Goal: Transaction & Acquisition: Book appointment/travel/reservation

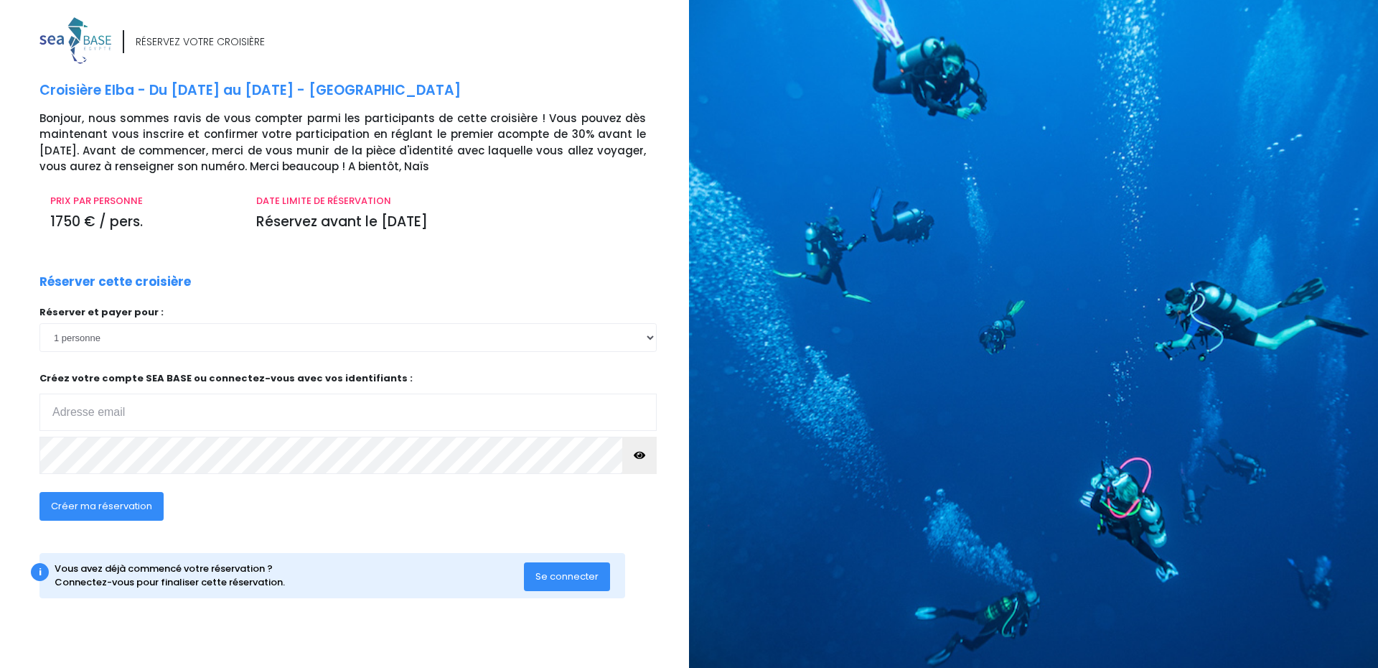
click at [149, 403] on input "email" at bounding box center [347, 411] width 617 height 37
type input "i.harauchamps@gmail.com"
click input "submit" at bounding box center [0, 0] width 0 height 0
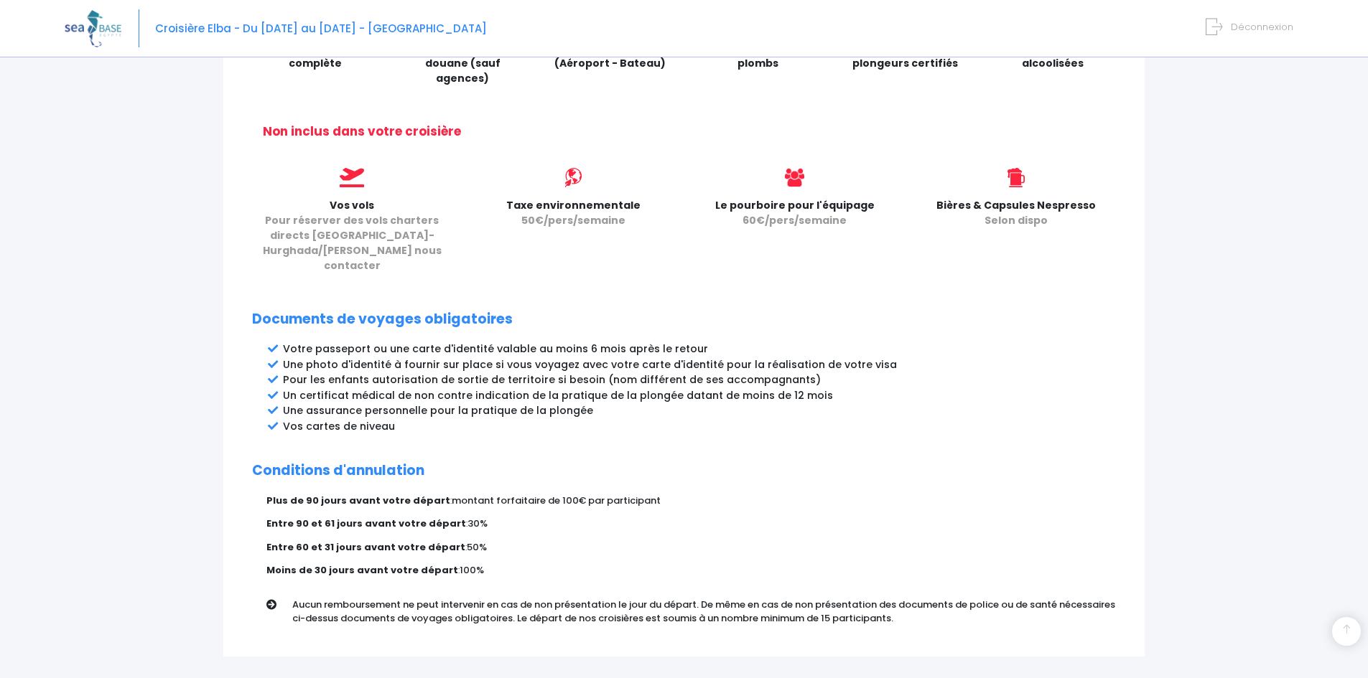
scroll to position [574, 0]
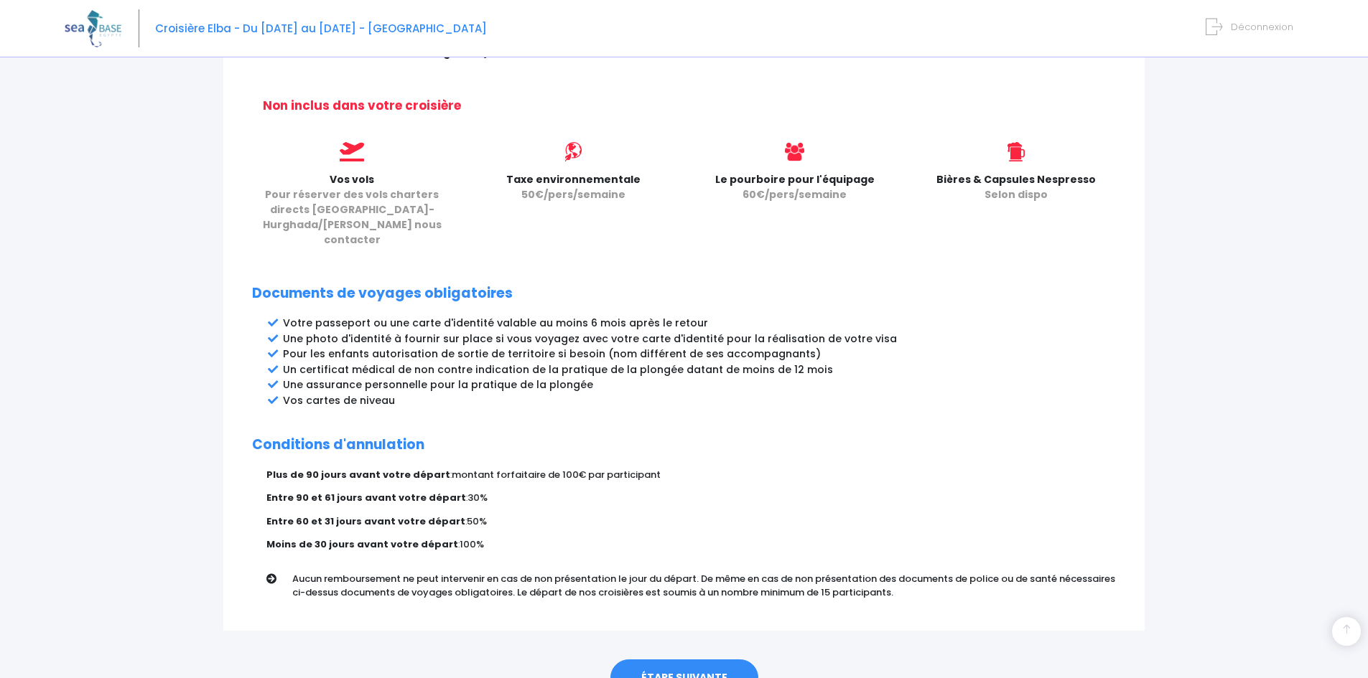
click at [695, 660] on link "ÉTAPE SUIVANTE" at bounding box center [684, 678] width 148 height 37
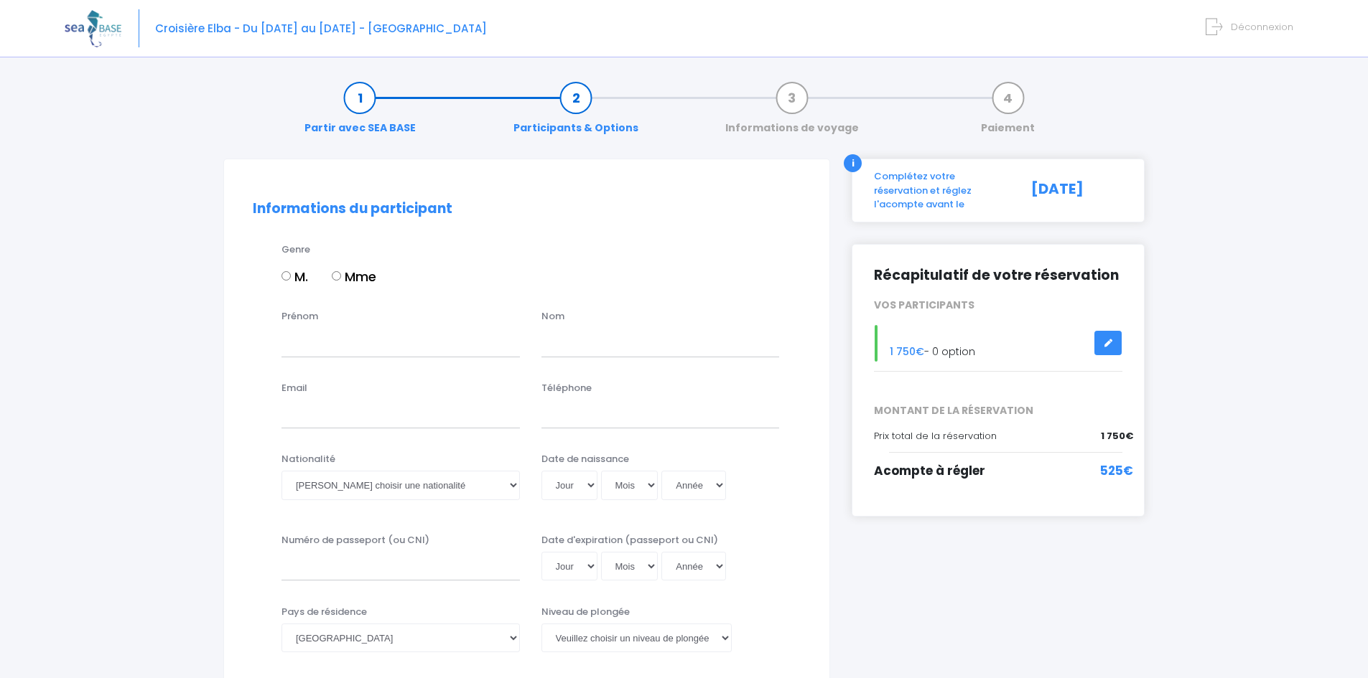
click at [332, 281] on label "Mme" at bounding box center [354, 276] width 45 height 19
click at [332, 281] on input "Mme" at bounding box center [336, 275] width 9 height 9
radio input "true"
click at [325, 336] on input "Prénom" at bounding box center [400, 342] width 238 height 29
type input "Isabel"
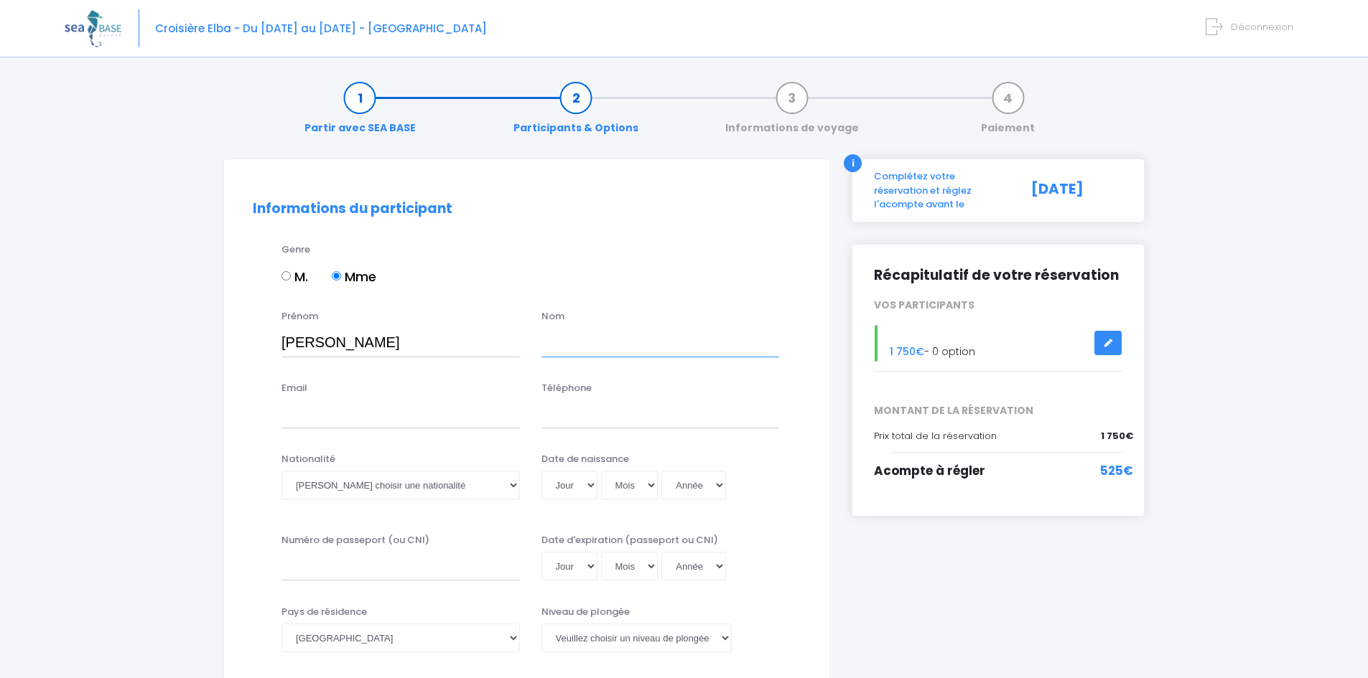
click at [574, 357] on input "text" at bounding box center [660, 342] width 238 height 29
type input "Harauchamps"
click at [401, 396] on div "Email" at bounding box center [401, 404] width 260 height 47
click at [373, 419] on input "Email" at bounding box center [400, 414] width 238 height 29
type input "i.harauchamps@gmail.com"
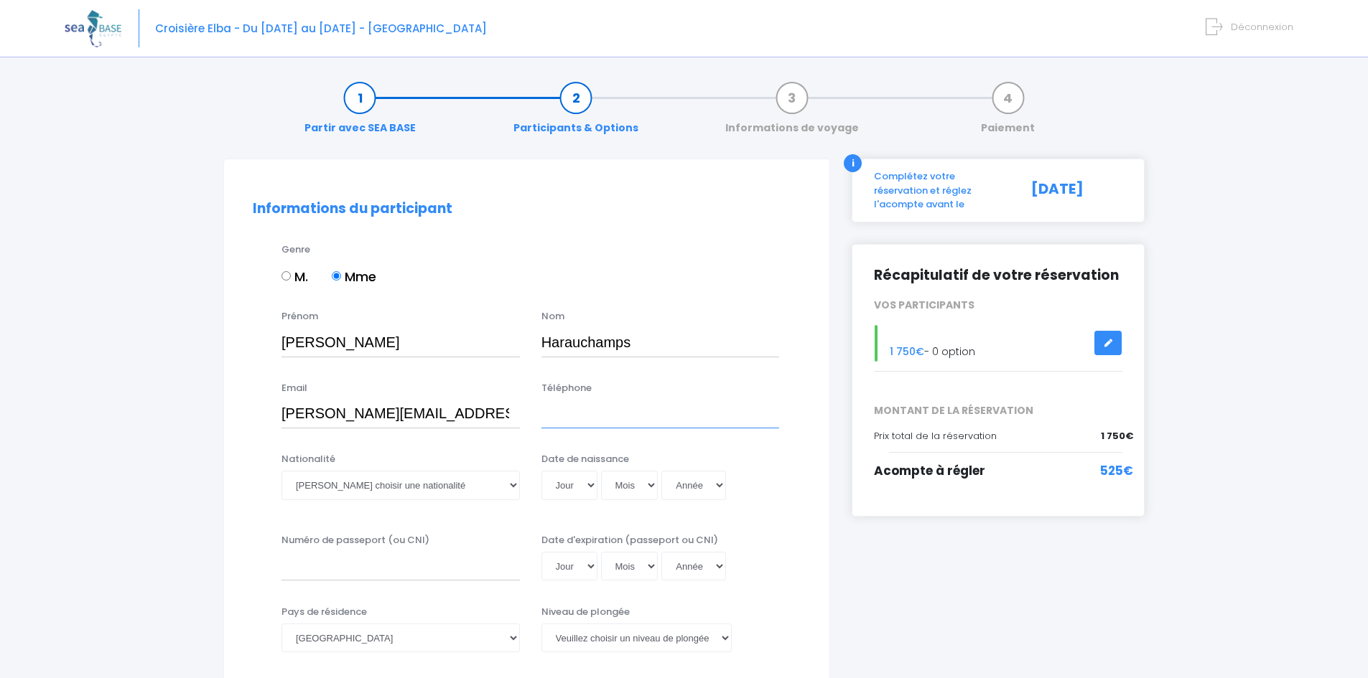
drag, startPoint x: 551, startPoint y: 422, endPoint x: 567, endPoint y: 403, distance: 24.5
click at [552, 421] on input "Téléphone" at bounding box center [660, 414] width 238 height 29
type input "0682298811"
click at [388, 487] on select "Veuillez choisir une nationalité Afghane Albanaise Algerienne Allemande America…" at bounding box center [400, 485] width 238 height 29
select select "Française"
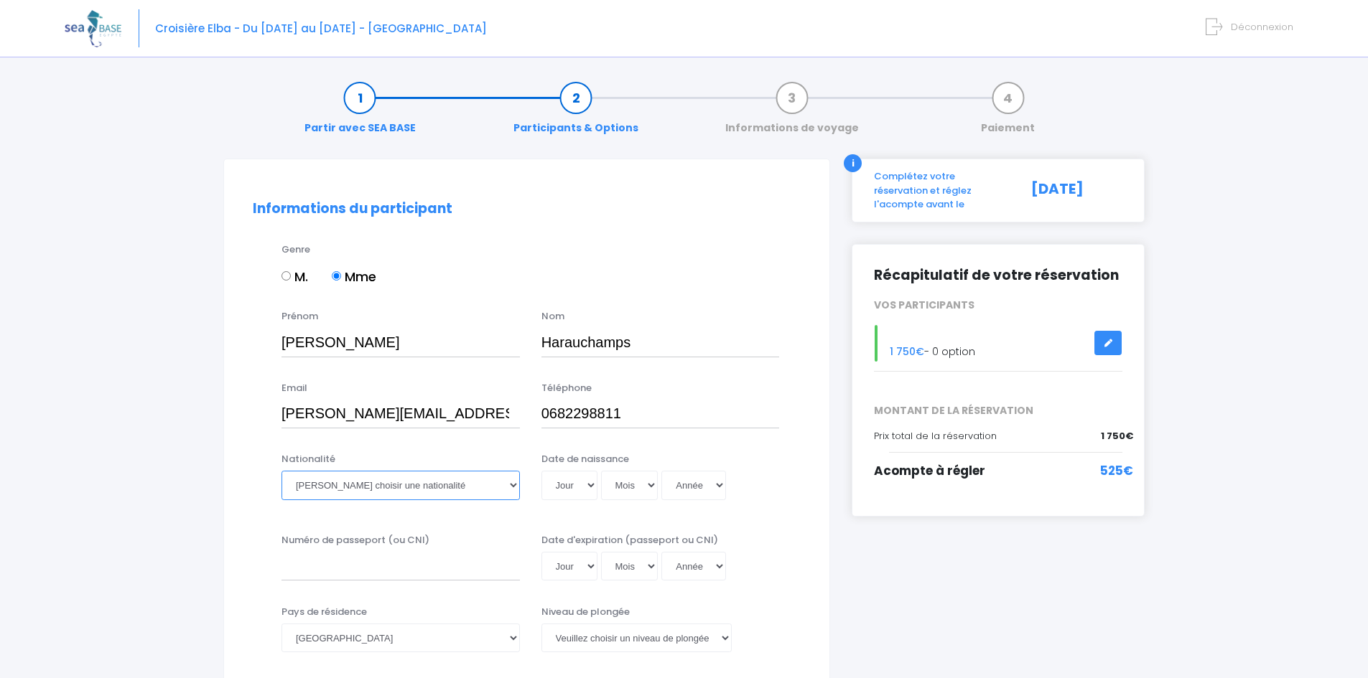
click at [281, 471] on select "Veuillez choisir une nationalité Afghane Albanaise Algerienne Allemande America…" at bounding box center [400, 485] width 238 height 29
click at [566, 481] on select "Jour 01 02 03 04 05 06 07 08 09 10 11 12 13 14 15 16 17 18 19 20 21 22 23 24 25…" at bounding box center [569, 485] width 56 height 29
select select "24"
click at [541, 471] on select "Jour 01 02 03 04 05 06 07 08 09 10 11 12 13 14 15 16 17 18 19 20 21 22 23 24 25…" at bounding box center [569, 485] width 56 height 29
click at [615, 480] on select "Mois 01 02 03 04 05 06 07 08 09 10 11 12" at bounding box center [629, 485] width 57 height 29
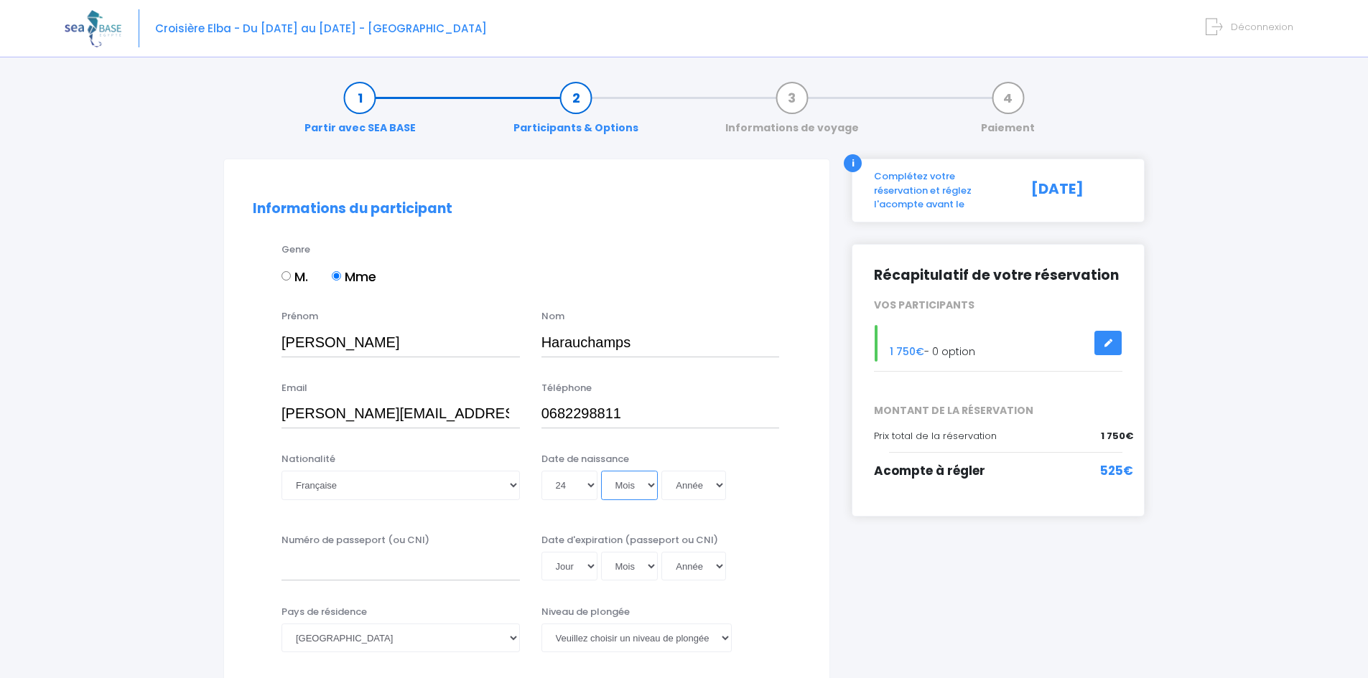
select select "06"
click at [601, 471] on select "Mois 01 02 03 04 05 06 07 08 09 10 11 12" at bounding box center [629, 485] width 57 height 29
click at [706, 477] on select "Année 2045 2044 2043 2042 2041 2040 2039 2038 2037 2036 2035 2034 2033 2032 203…" at bounding box center [693, 485] width 65 height 29
select select "1981"
click at [661, 471] on select "Année 2045 2044 2043 2042 2041 2040 2039 2038 2037 2036 2035 2034 2033 2032 203…" at bounding box center [693, 485] width 65 height 29
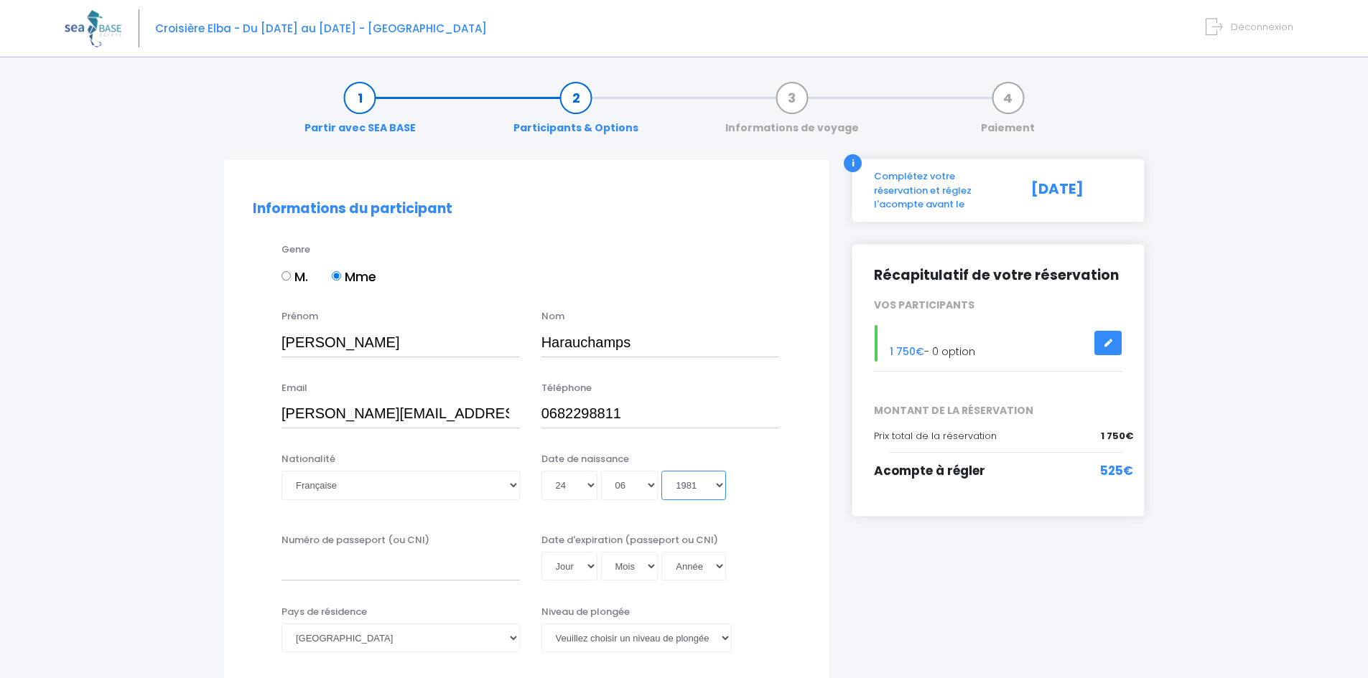
type input "1981-06-24"
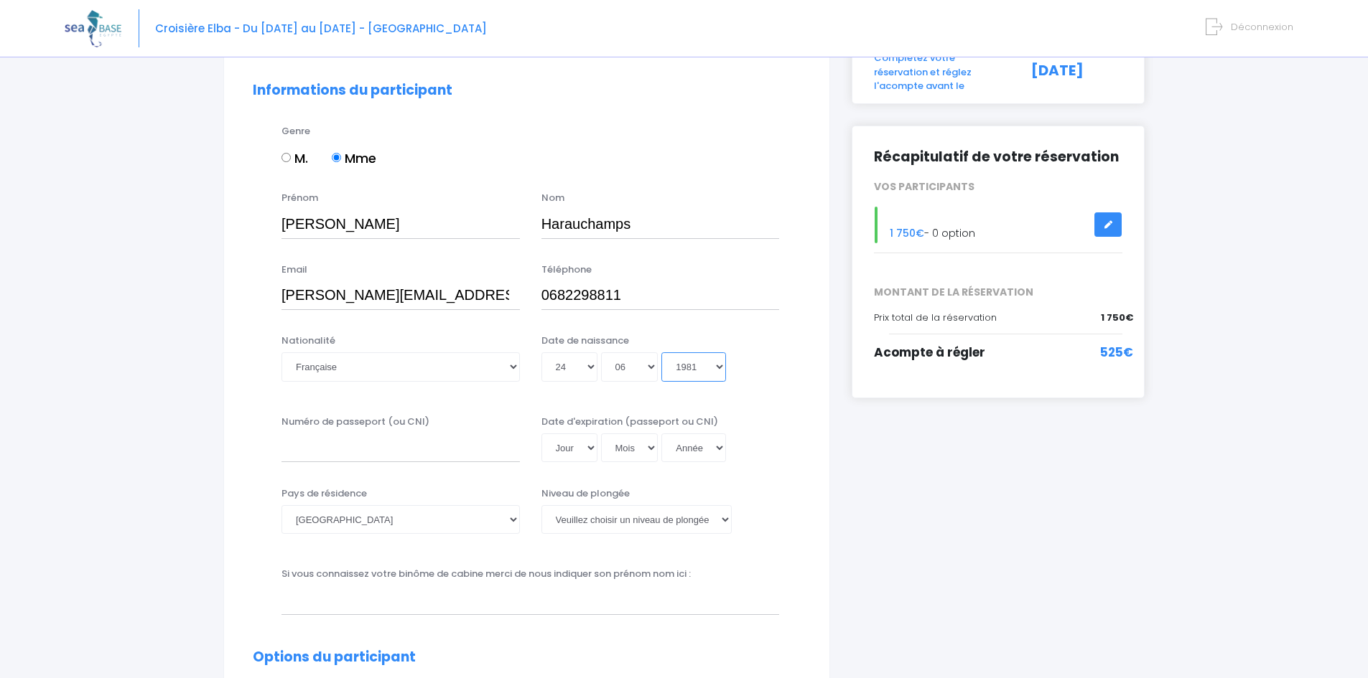
scroll to position [144, 0]
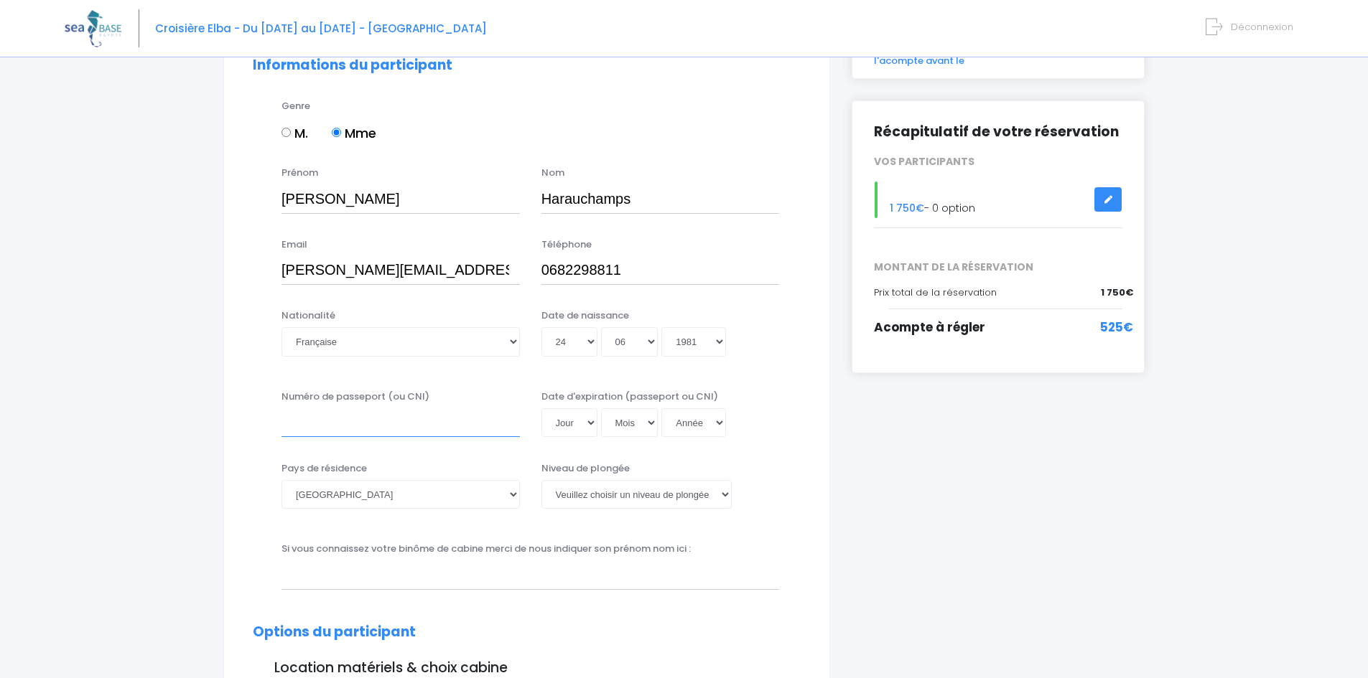
click at [358, 429] on input "Numéro de passeport (ou CNI)" at bounding box center [400, 423] width 238 height 29
type input "23AY99850"
click at [583, 422] on select "Jour 01 02 03 04 05 06 07 08 09 10 11 12 13 14 15 16 17 18 19 20 21 22 23 24 25…" at bounding box center [569, 423] width 56 height 29
select select "30"
click at [541, 409] on select "Jour 01 02 03 04 05 06 07 08 09 10 11 12 13 14 15 16 17 18 19 20 21 22 23 24 25…" at bounding box center [569, 423] width 56 height 29
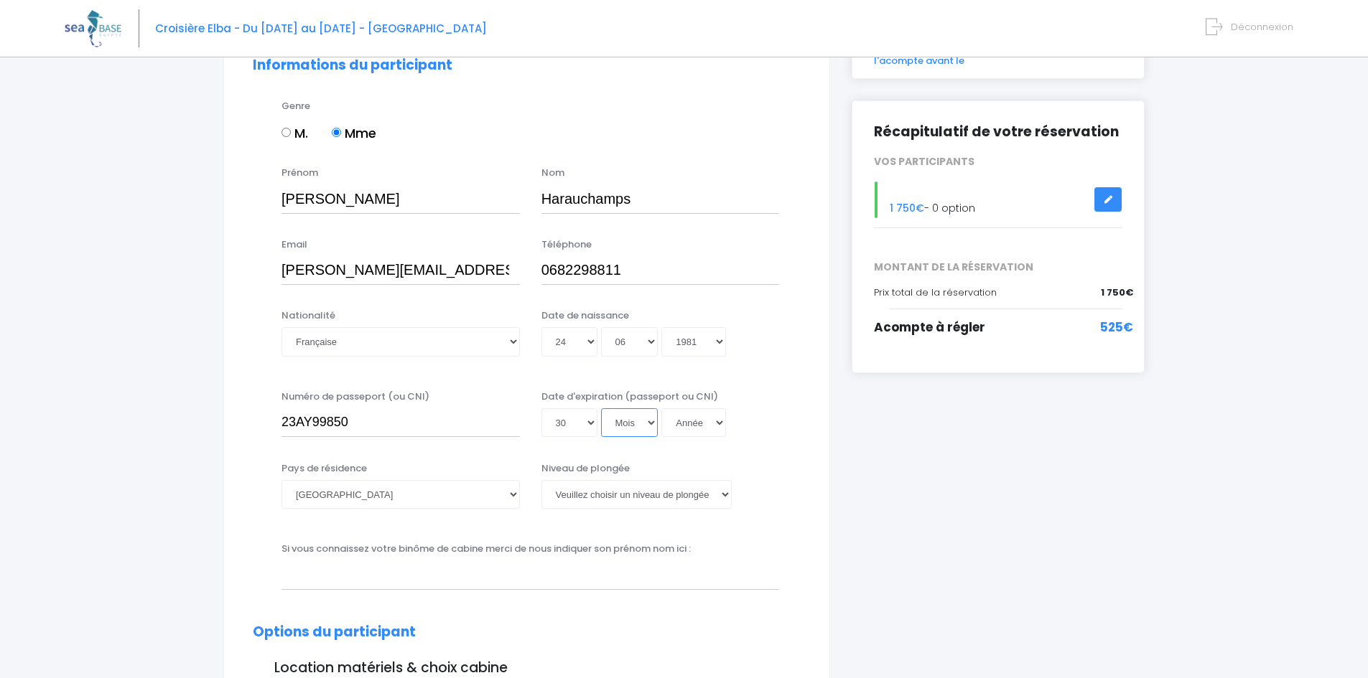
click at [630, 417] on select "Mois 01 02 03 04 05 06 07 08 09 10 11 12" at bounding box center [629, 423] width 57 height 29
select select "11"
click at [601, 409] on select "Mois 01 02 03 04 05 06 07 08 09 10 11 12" at bounding box center [629, 423] width 57 height 29
click at [711, 427] on select "Année 2045 2044 2043 2042 2041 2040 2039 2038 2037 2036 2035 2034 2033 2032 203…" at bounding box center [693, 423] width 65 height 29
select select "2033"
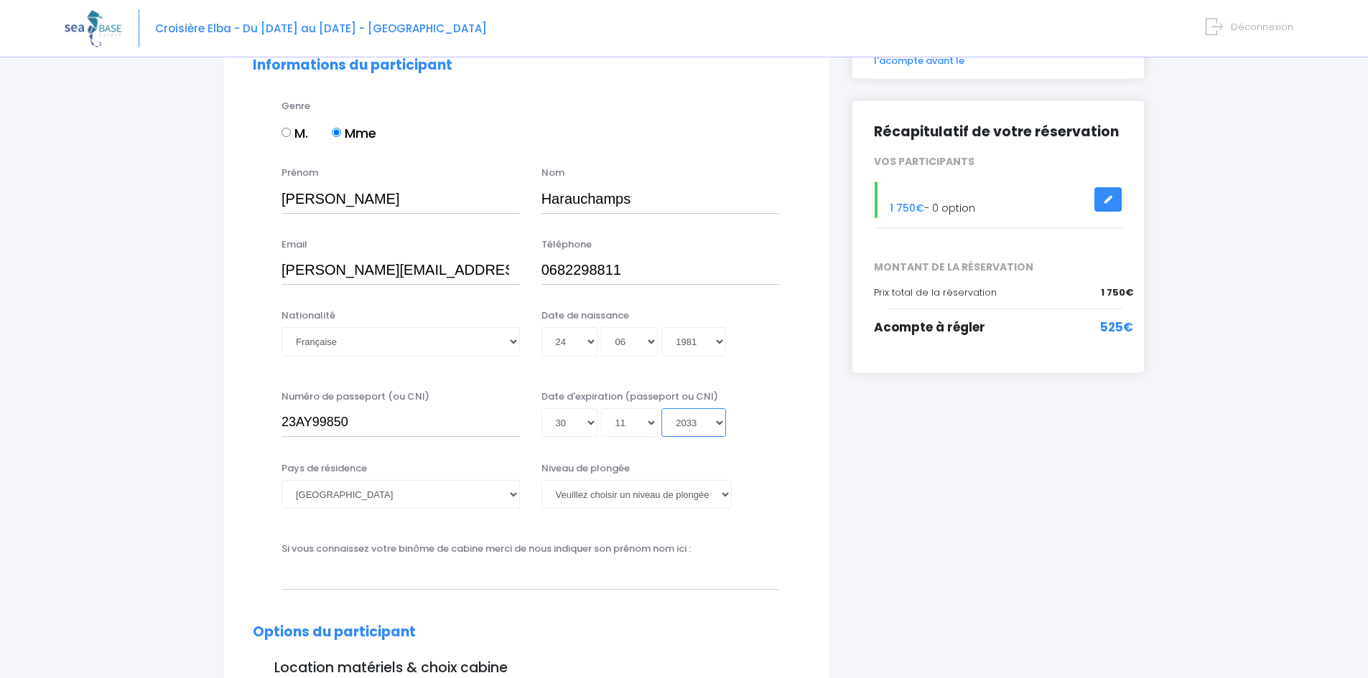
click at [661, 409] on select "Année 2045 2044 2043 2042 2041 2040 2039 2038 2037 2036 2035 2034 2033 2032 203…" at bounding box center [693, 423] width 65 height 29
type input "2033-11-30"
click at [602, 499] on select "Veuillez choisir un niveau de plongée Non plongeur Junior OW diver Adventure OW…" at bounding box center [636, 494] width 190 height 29
select select "N4"
click at [541, 480] on select "Veuillez choisir un niveau de plongée Non plongeur Junior OW diver Adventure OW…" at bounding box center [636, 494] width 190 height 29
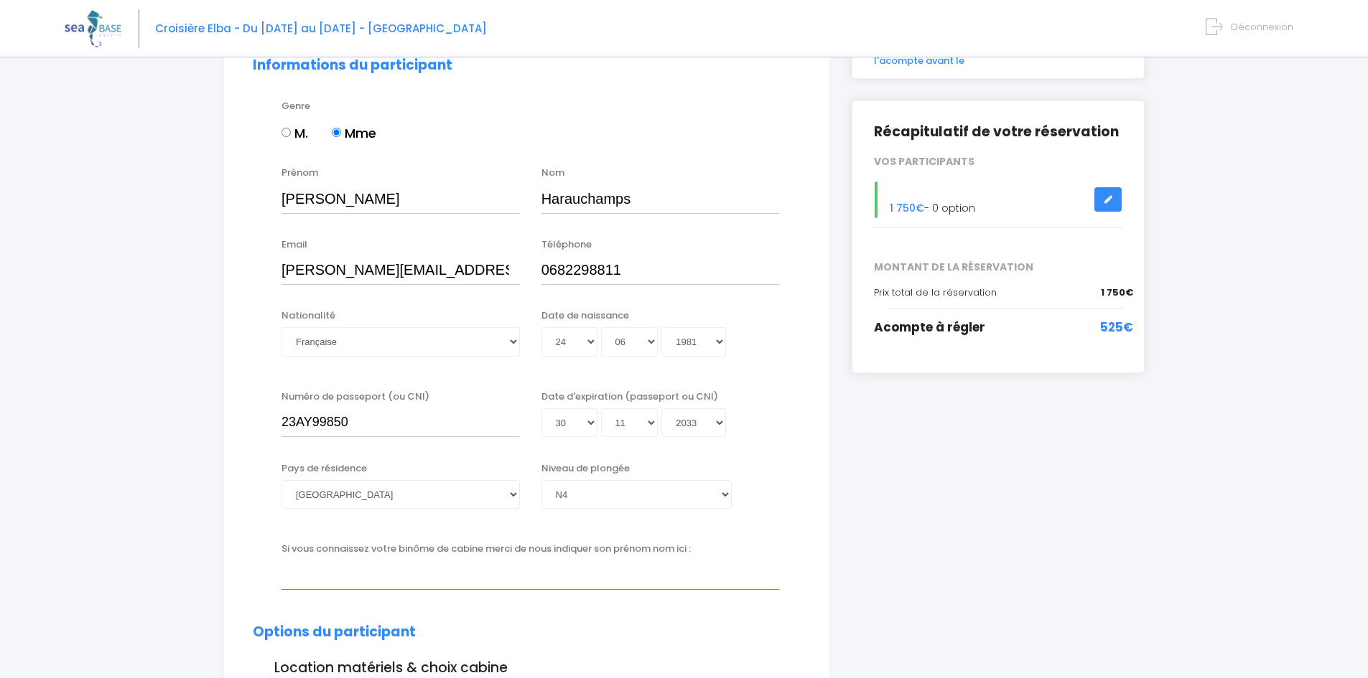
click at [362, 579] on input "text" at bounding box center [530, 575] width 498 height 29
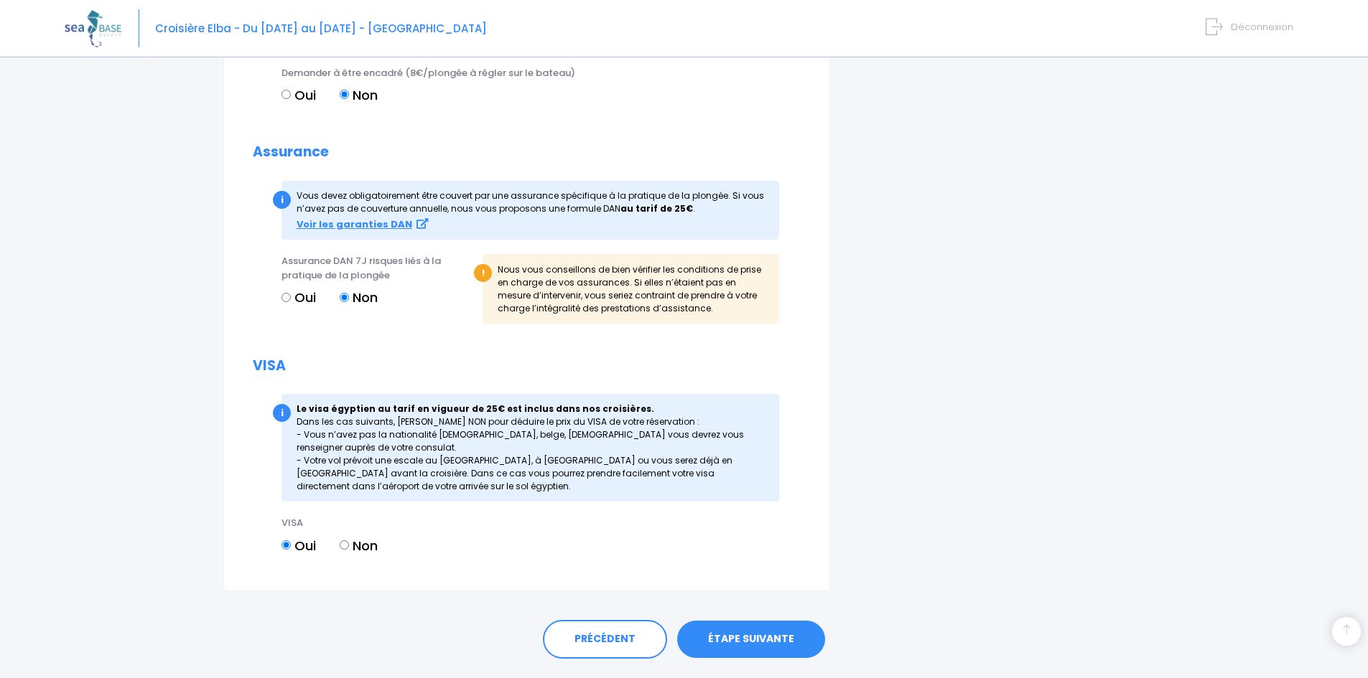
scroll to position [1521, 0]
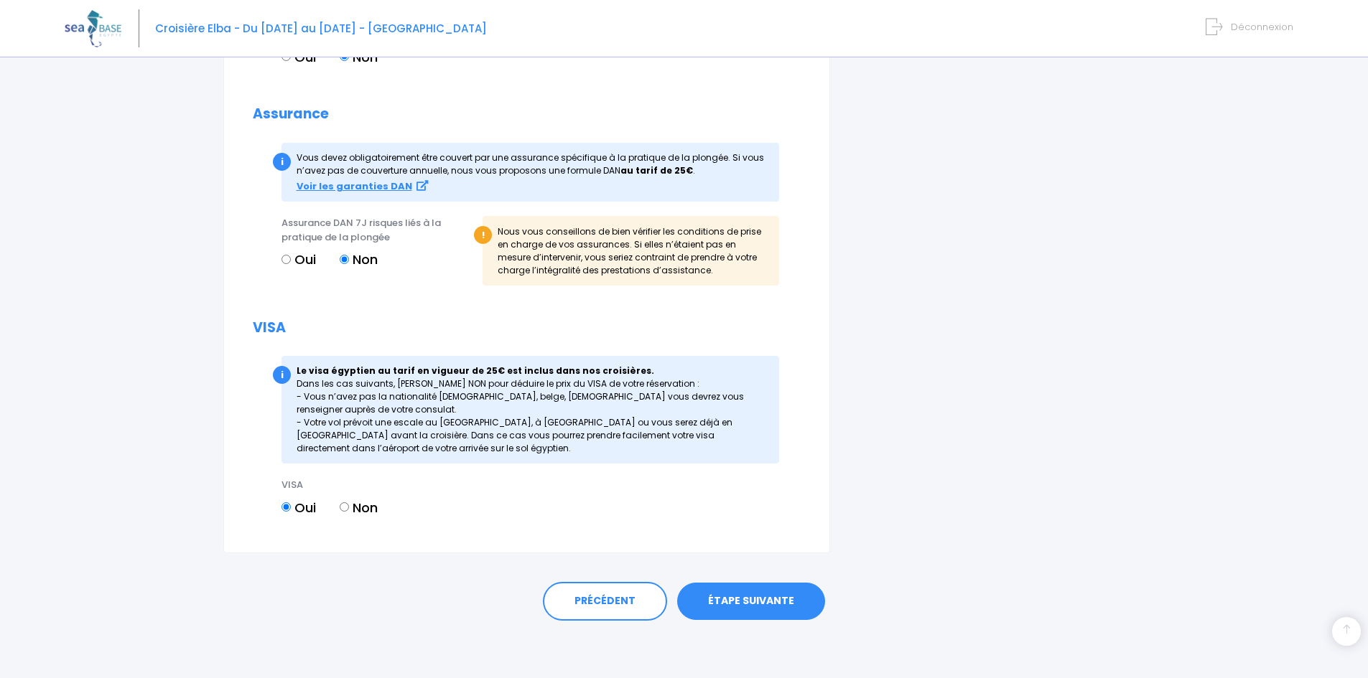
type input "Bertrand Lesguillons"
click at [765, 615] on link "ÉTAPE SUIVANTE" at bounding box center [751, 601] width 148 height 37
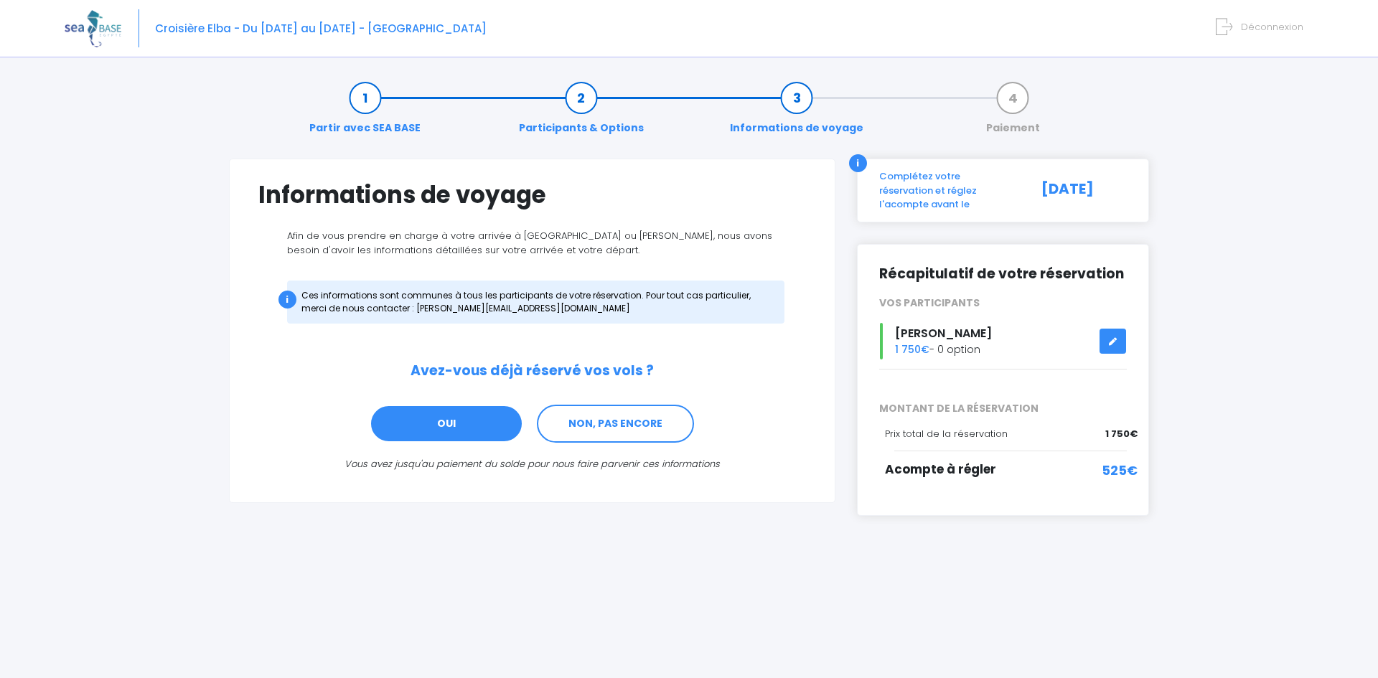
click at [442, 423] on link "OUI" at bounding box center [447, 424] width 154 height 39
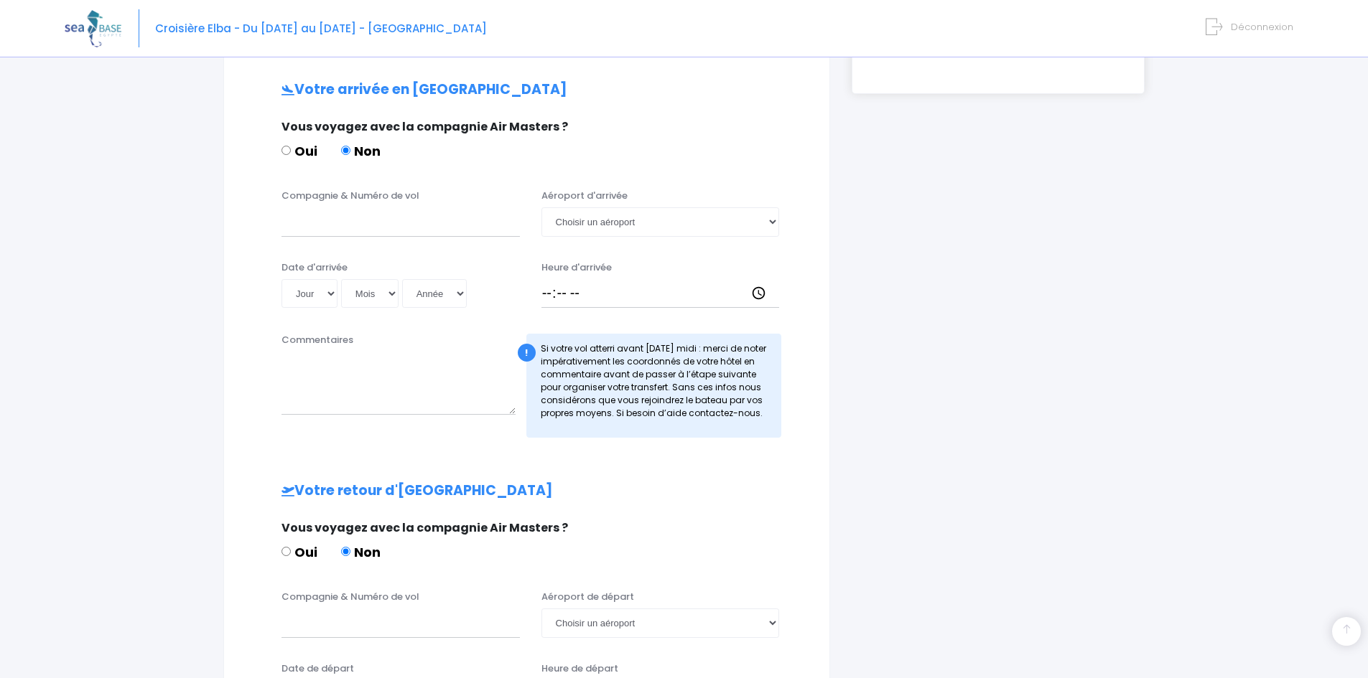
scroll to position [432, 0]
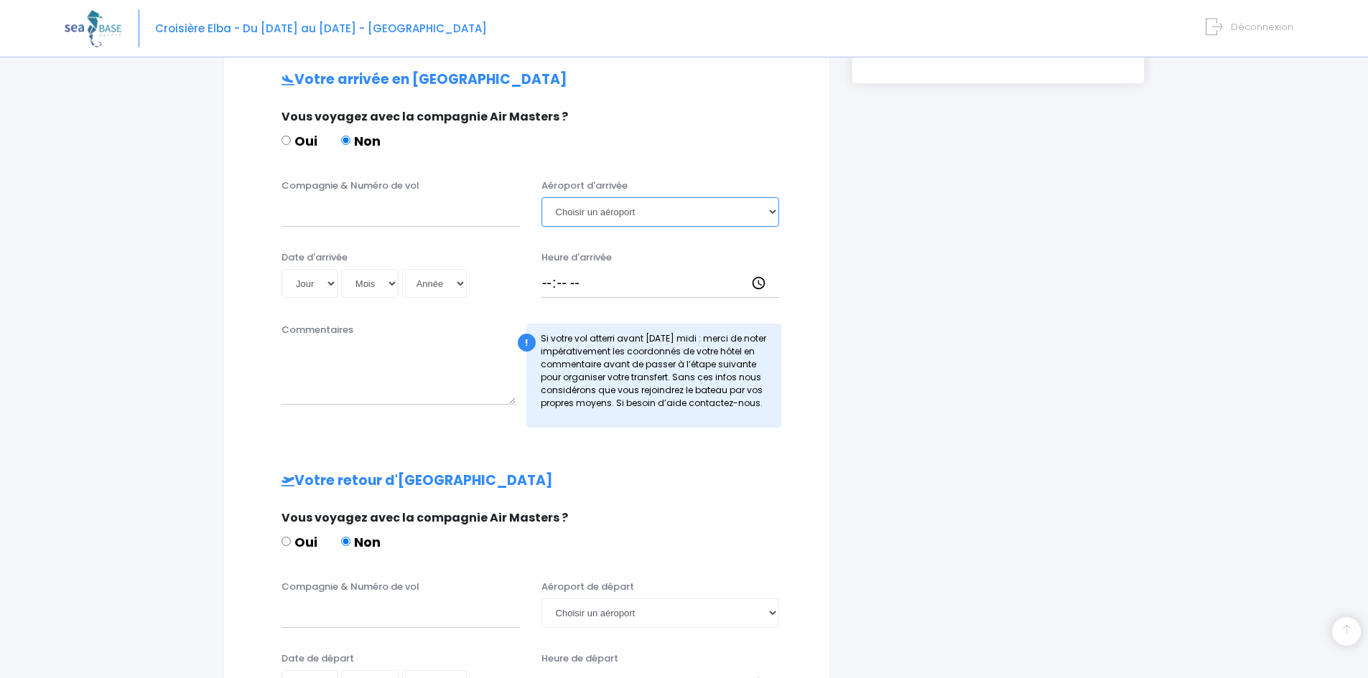
click at [699, 210] on select "Choisir un aéroport Hurghada Marsa Alam" at bounding box center [660, 211] width 238 height 29
select select "Hurghada"
click at [541, 197] on select "Choisir un aéroport Hurghada Marsa Alam" at bounding box center [660, 211] width 238 height 29
click at [360, 211] on input "Compagnie & Numéro de vol" at bounding box center [400, 211] width 238 height 29
type input "Easy Jet EJU4657"
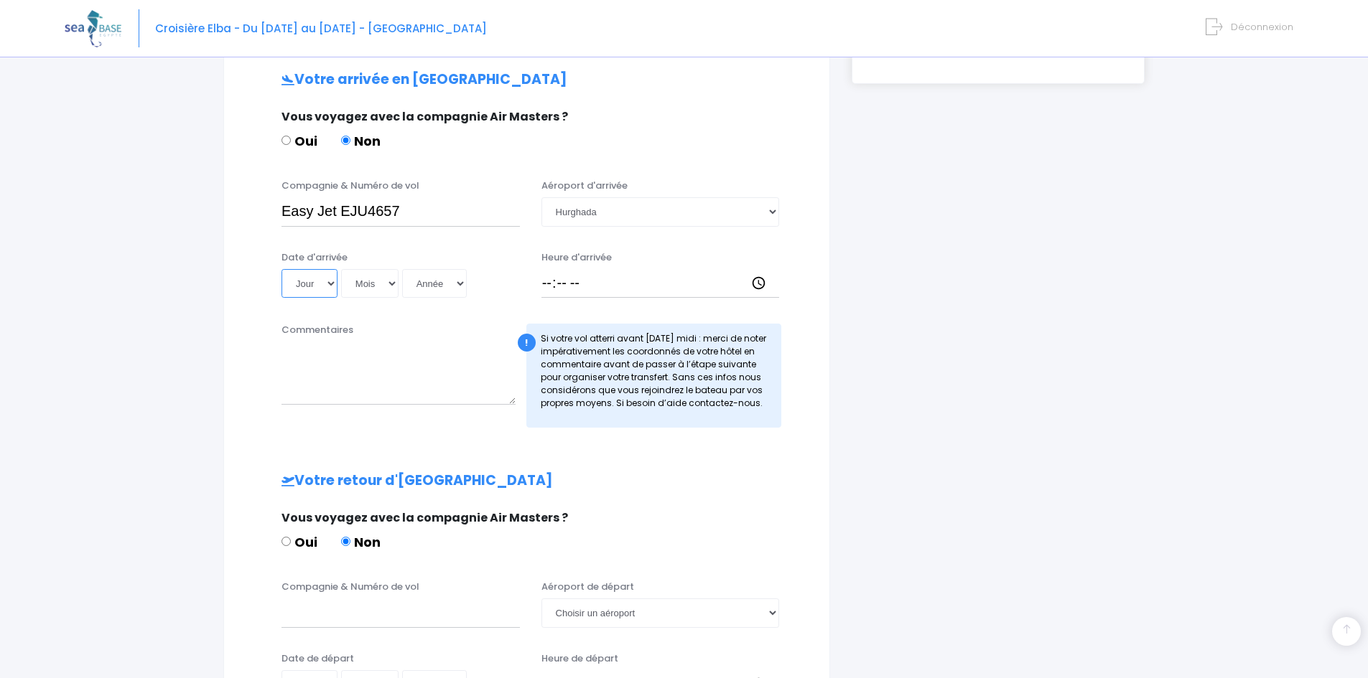
click at [318, 282] on select "Jour 01 02 03 04 05 06 07 08 09 10 11 12 13 14 15 16 17 18 19 20 21 22 23 24 25…" at bounding box center [309, 283] width 56 height 29
select select "16"
click at [281, 269] on select "Jour 01 02 03 04 05 06 07 08 09 10 11 12 13 14 15 16 17 18 19 20 21 22 23 24 25…" at bounding box center [309, 283] width 56 height 29
click at [360, 278] on select "Mois 01 02 03 04 05 06 07 08 09 10 11 12" at bounding box center [369, 283] width 57 height 29
select select "05"
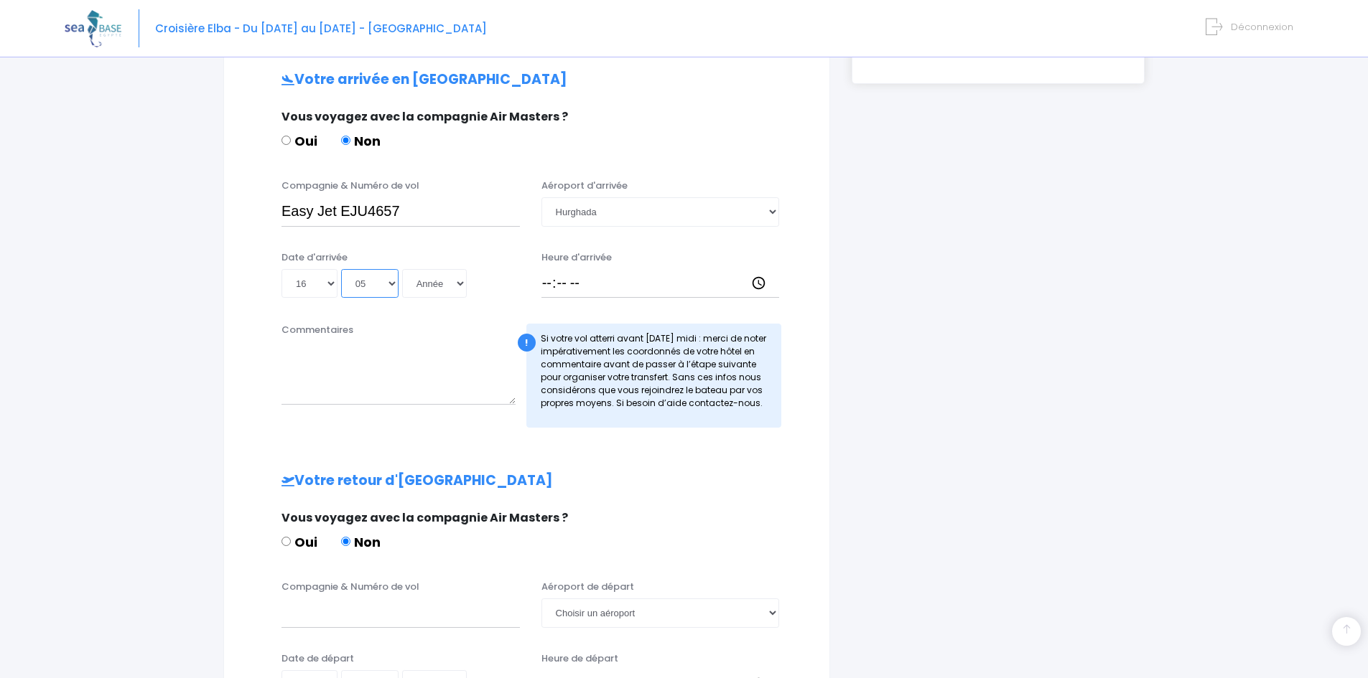
click at [341, 269] on select "Mois 01 02 03 04 05 06 07 08 09 10 11 12" at bounding box center [369, 283] width 57 height 29
click at [433, 279] on select "Année 2045 2044 2043 2042 2041 2040 2039 2038 2037 2036 2035 2034 2033 2032 203…" at bounding box center [434, 283] width 65 height 29
select select "2026"
click at [402, 269] on select "Année 2045 2044 2043 2042 2041 2040 2039 2038 2037 2036 2035 2034 2033 2032 203…" at bounding box center [434, 283] width 65 height 29
type input "2026-05-16"
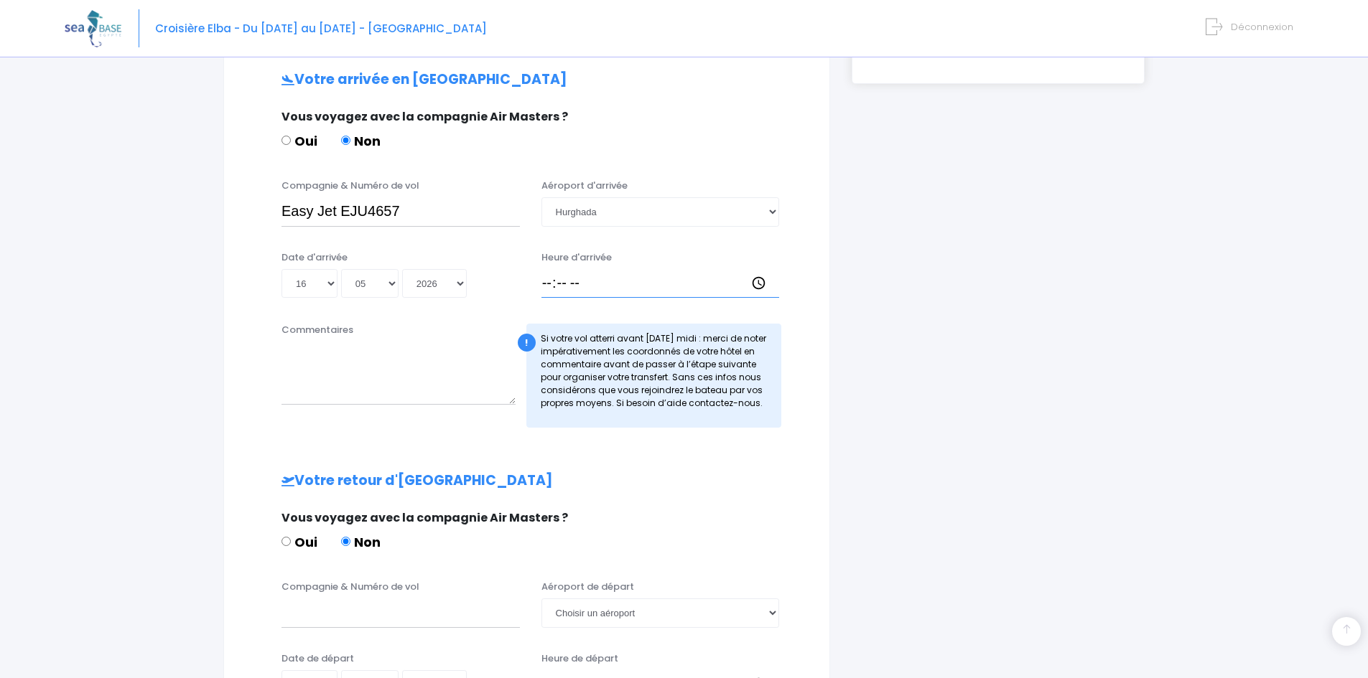
click at [553, 282] on input "Heure d'arrivée" at bounding box center [660, 283] width 238 height 29
type input "18:00"
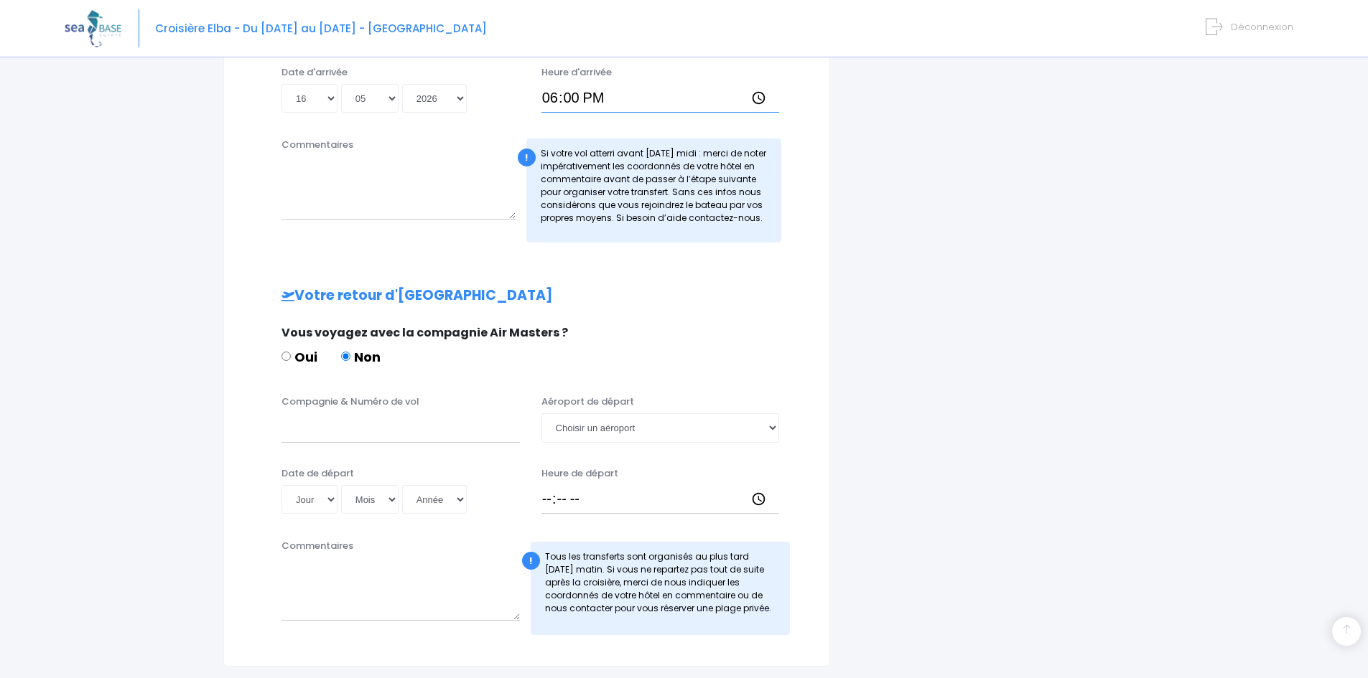
scroll to position [648, 0]
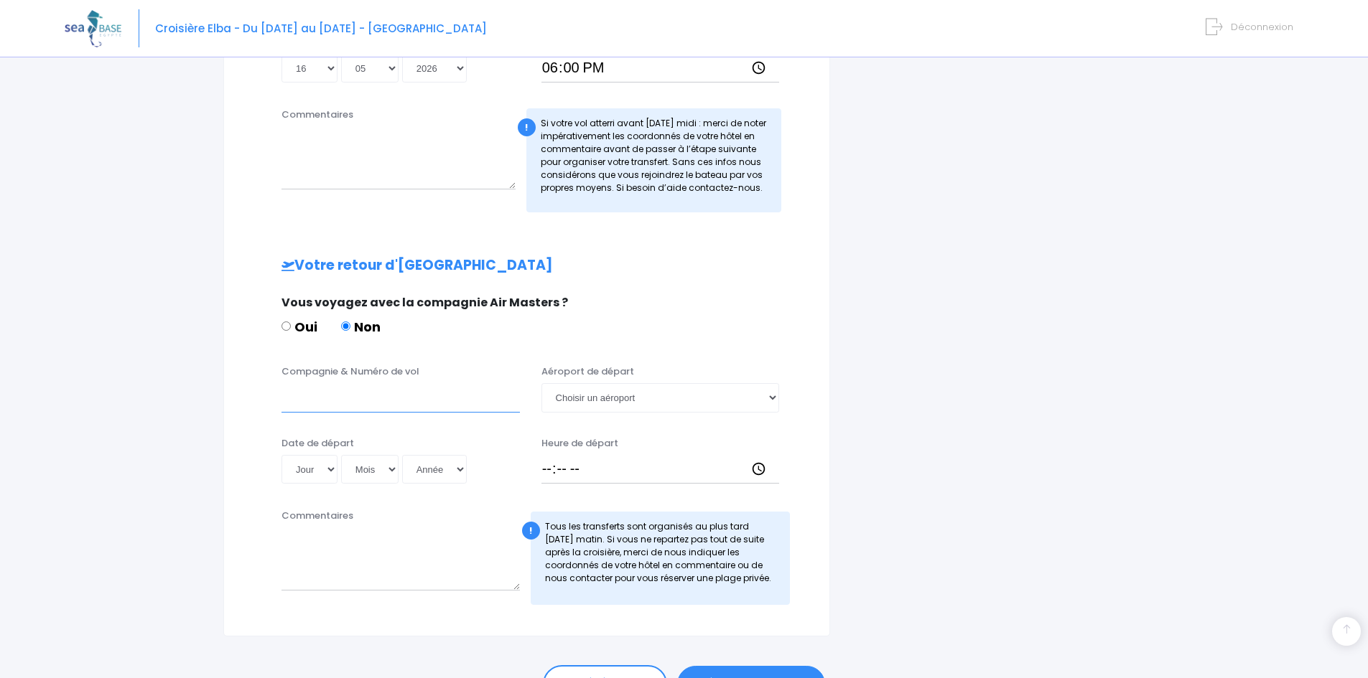
click at [346, 398] on input "Compagnie & Numéro de vol" at bounding box center [400, 397] width 238 height 29
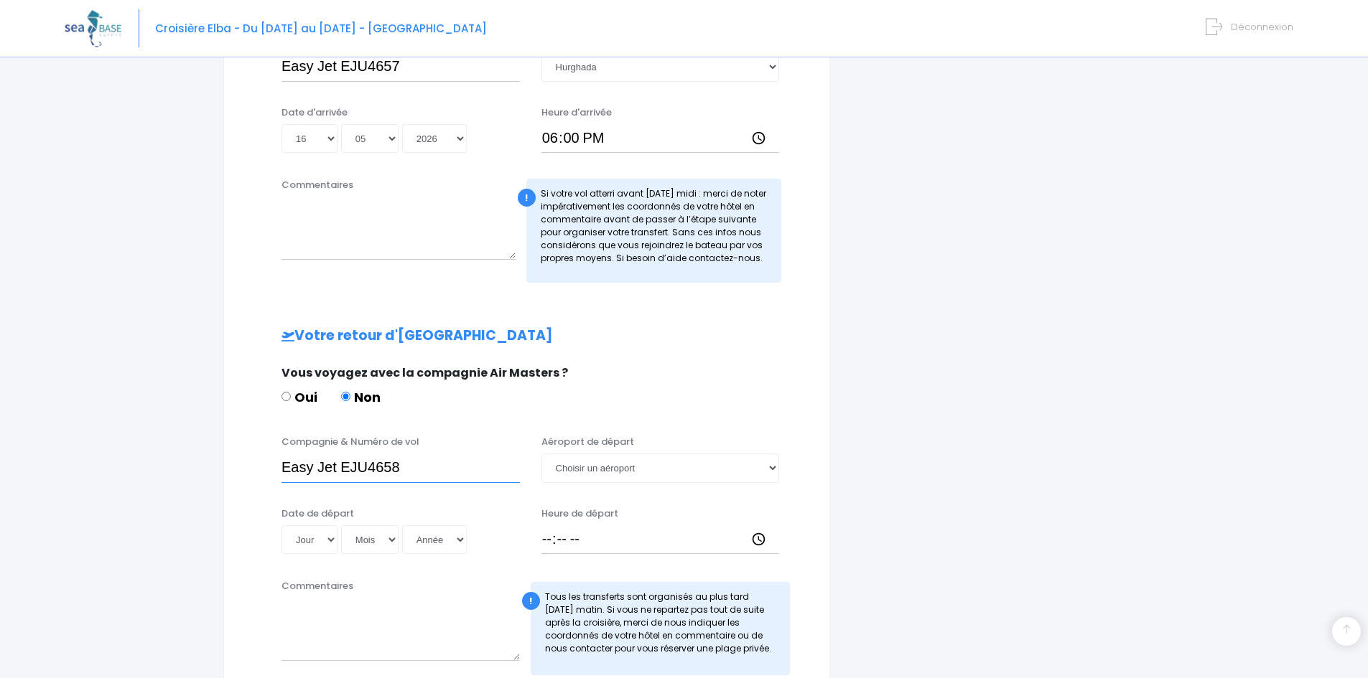
scroll to position [658, 0]
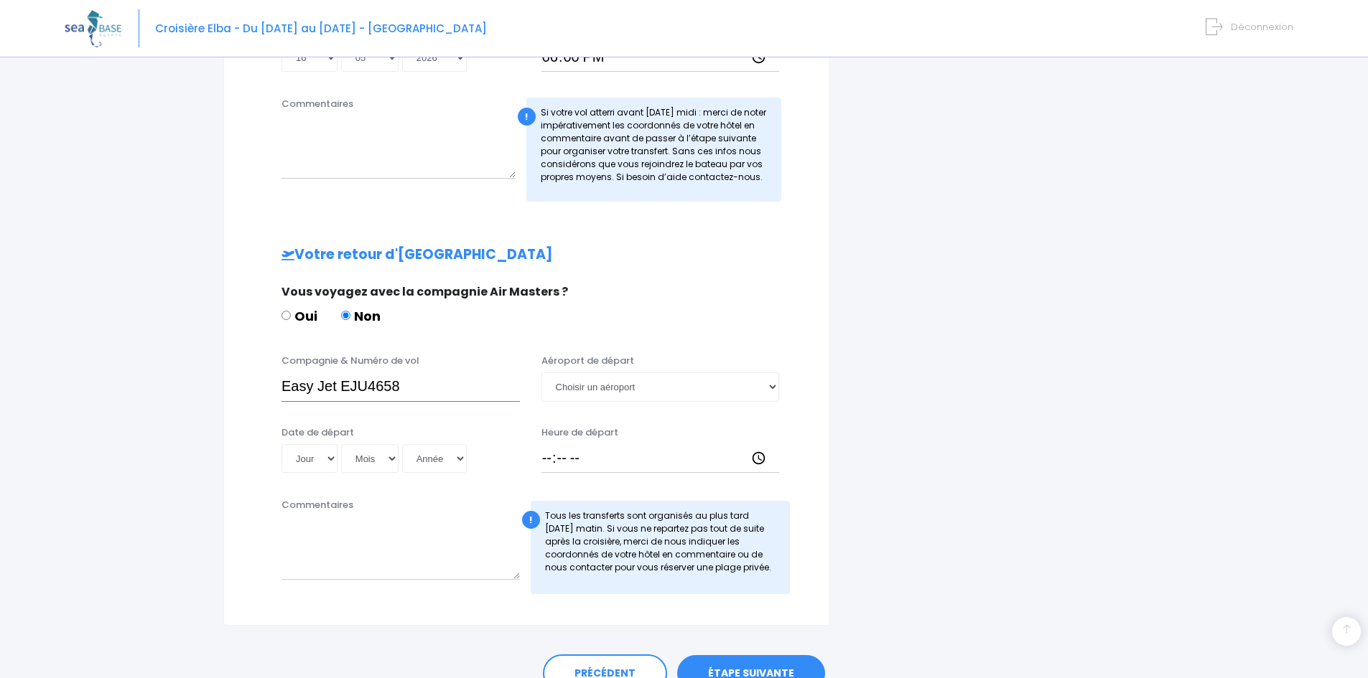
type input "Easy Jet EJU4658"
click at [622, 383] on select "Choisir un aéroport Hurghada Marsa Alam" at bounding box center [660, 387] width 238 height 29
select select "Hurghada"
click at [541, 373] on select "Choisir un aéroport Hurghada Marsa Alam" at bounding box center [660, 387] width 238 height 29
click at [328, 461] on select "Jour 01 02 03 04 05 06 07 08 09 10 11 12 13 14 15 16 17 18 19 20 21 22 23 24 25…" at bounding box center [309, 458] width 56 height 29
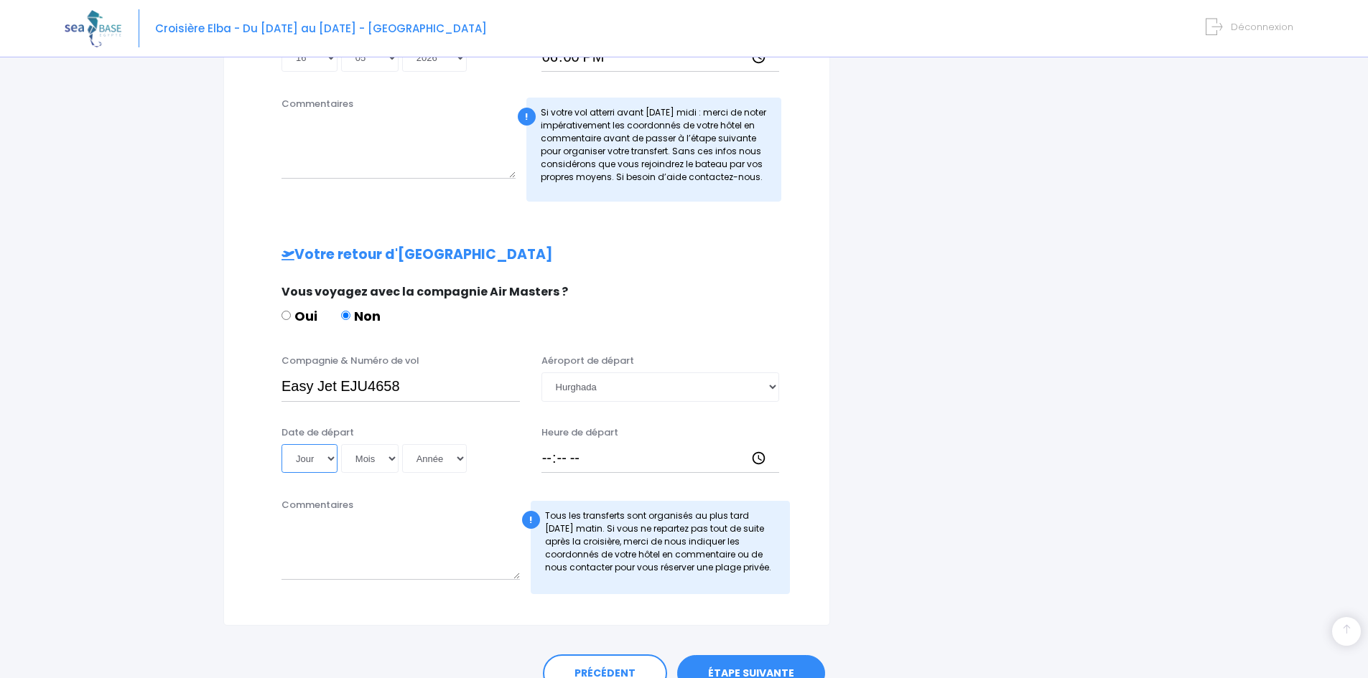
select select "23"
click at [281, 444] on select "Jour 01 02 03 04 05 06 07 08 09 10 11 12 13 14 15 16 17 18 19 20 21 22 23 24 25…" at bounding box center [309, 458] width 56 height 29
click at [371, 455] on select "Mois 01 02 03 04 05 06 07 08 09 10 11 12" at bounding box center [369, 458] width 57 height 29
select select "05"
click at [341, 444] on select "Mois 01 02 03 04 05 06 07 08 09 10 11 12" at bounding box center [369, 458] width 57 height 29
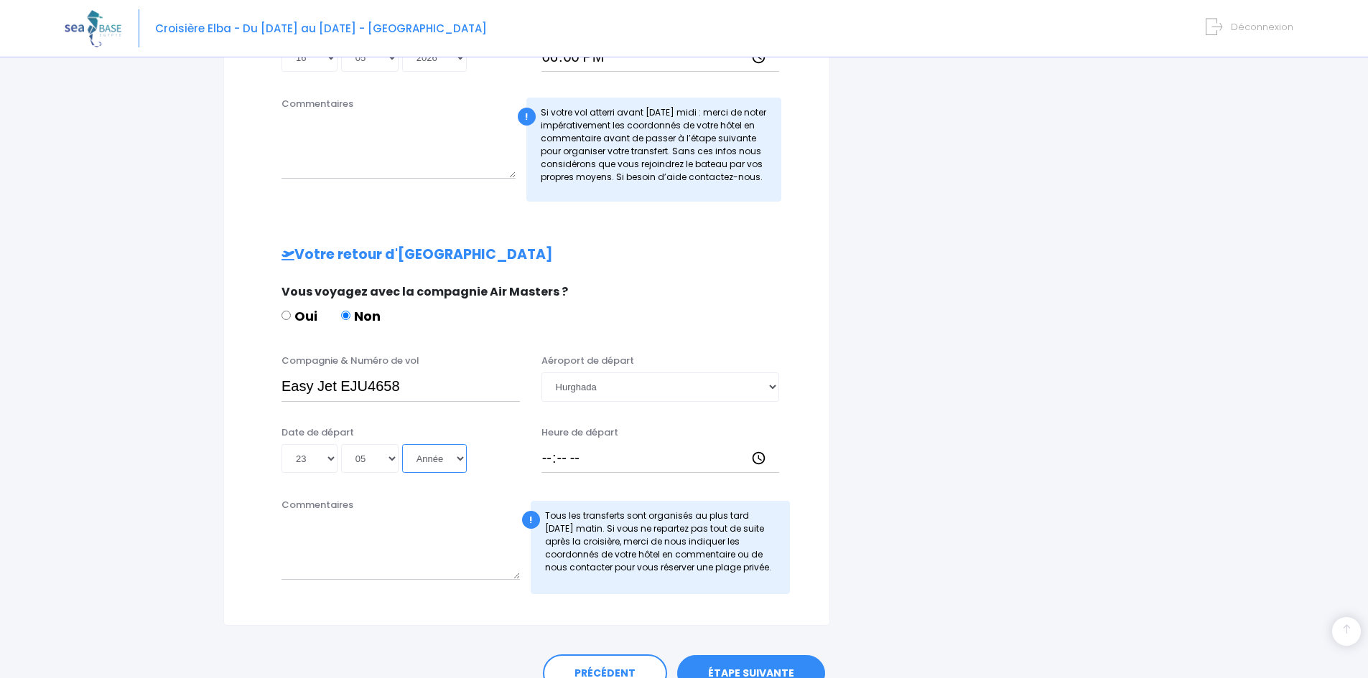
click at [449, 452] on select "Année 2045 2044 2043 2042 2041 2040 2039 2038 2037 2036 2035 2034 2033 2032 203…" at bounding box center [434, 458] width 65 height 29
select select "2026"
click at [402, 444] on select "Année 2045 2044 2043 2042 2041 2040 2039 2038 2037 2036 2035 2034 2033 2032 203…" at bounding box center [434, 458] width 65 height 29
type input "2026-05-23"
click at [545, 460] on input "Heure de départ" at bounding box center [660, 458] width 238 height 29
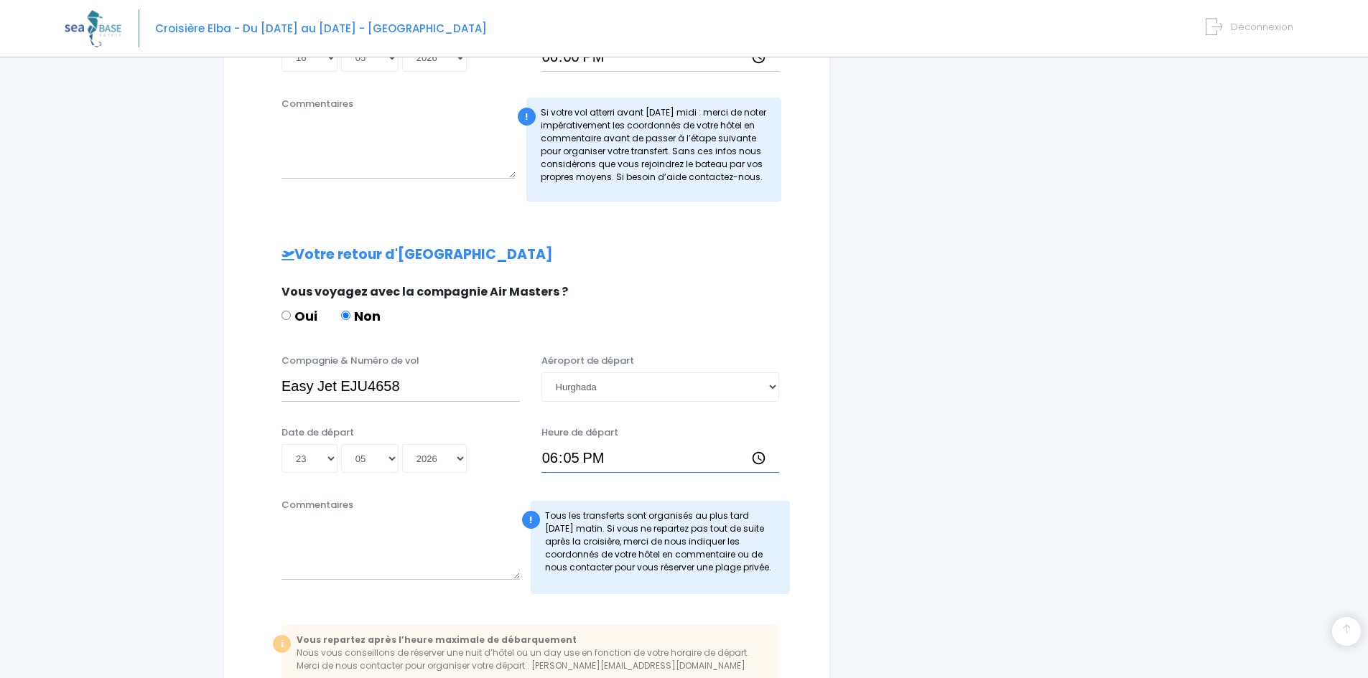
type input "18:50"
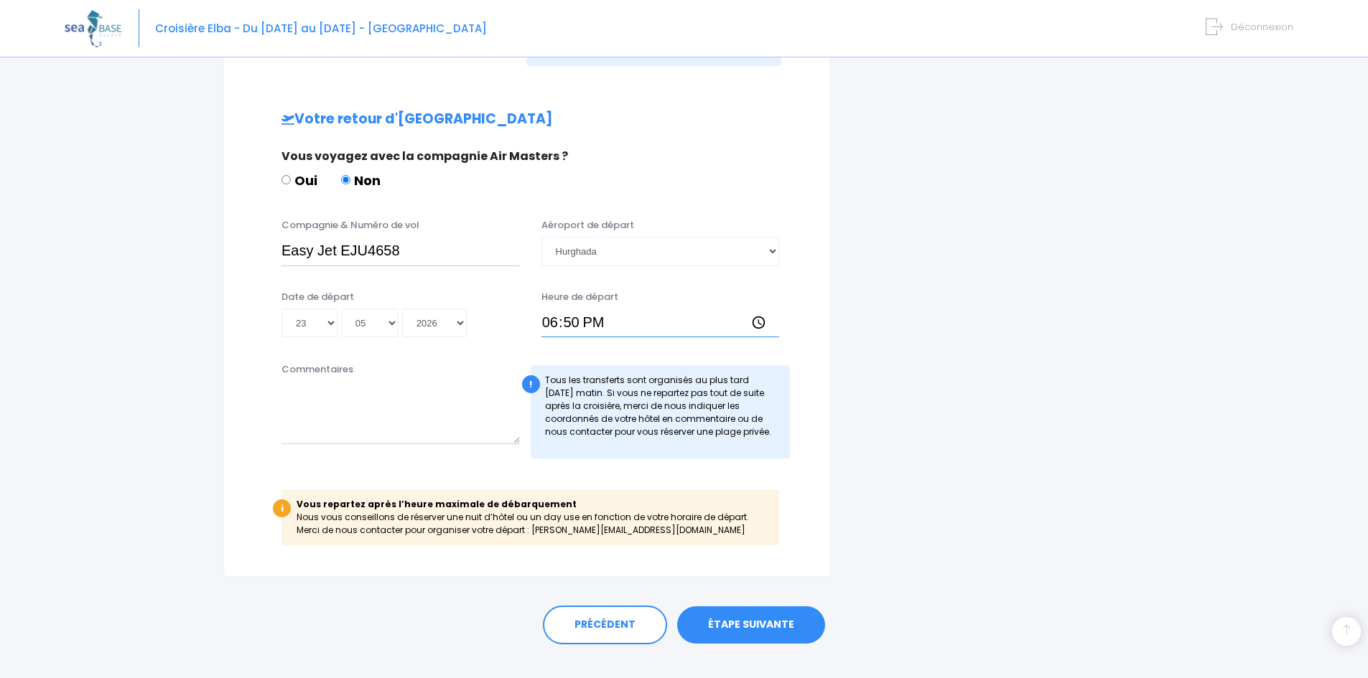
scroll to position [802, 0]
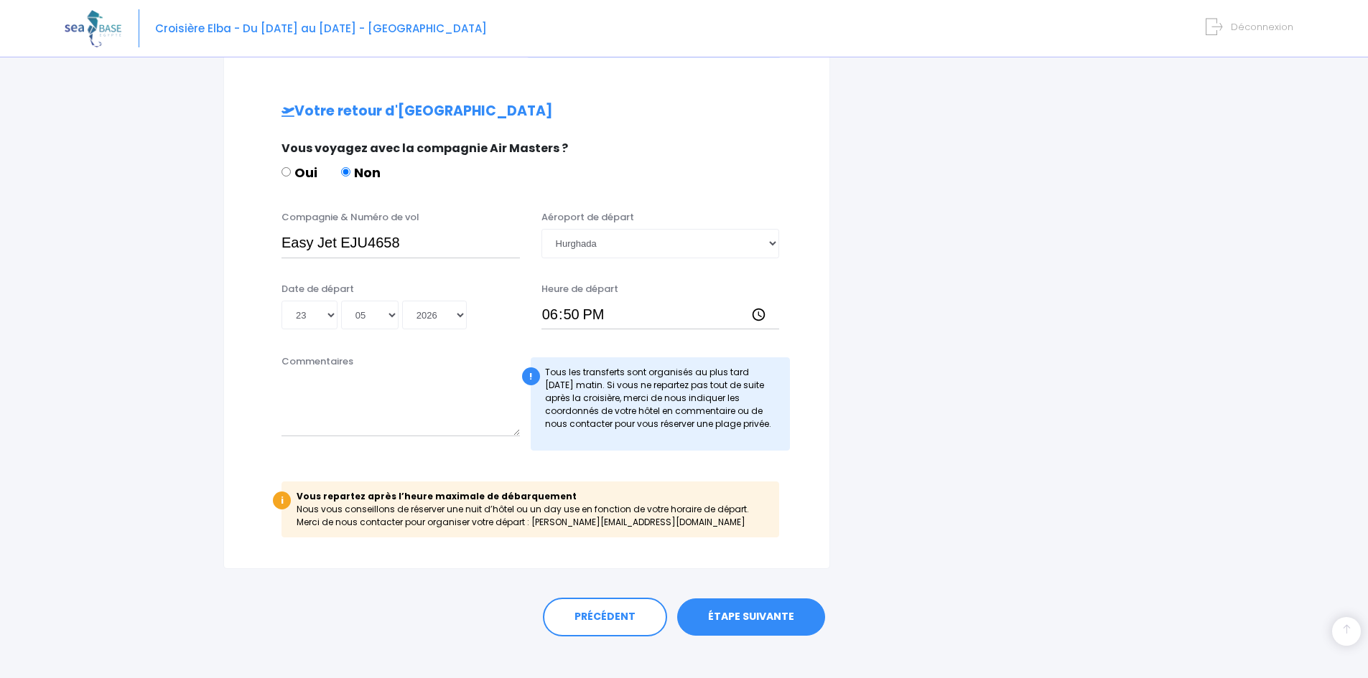
click at [783, 630] on link "ÉTAPE SUIVANTE" at bounding box center [751, 617] width 148 height 37
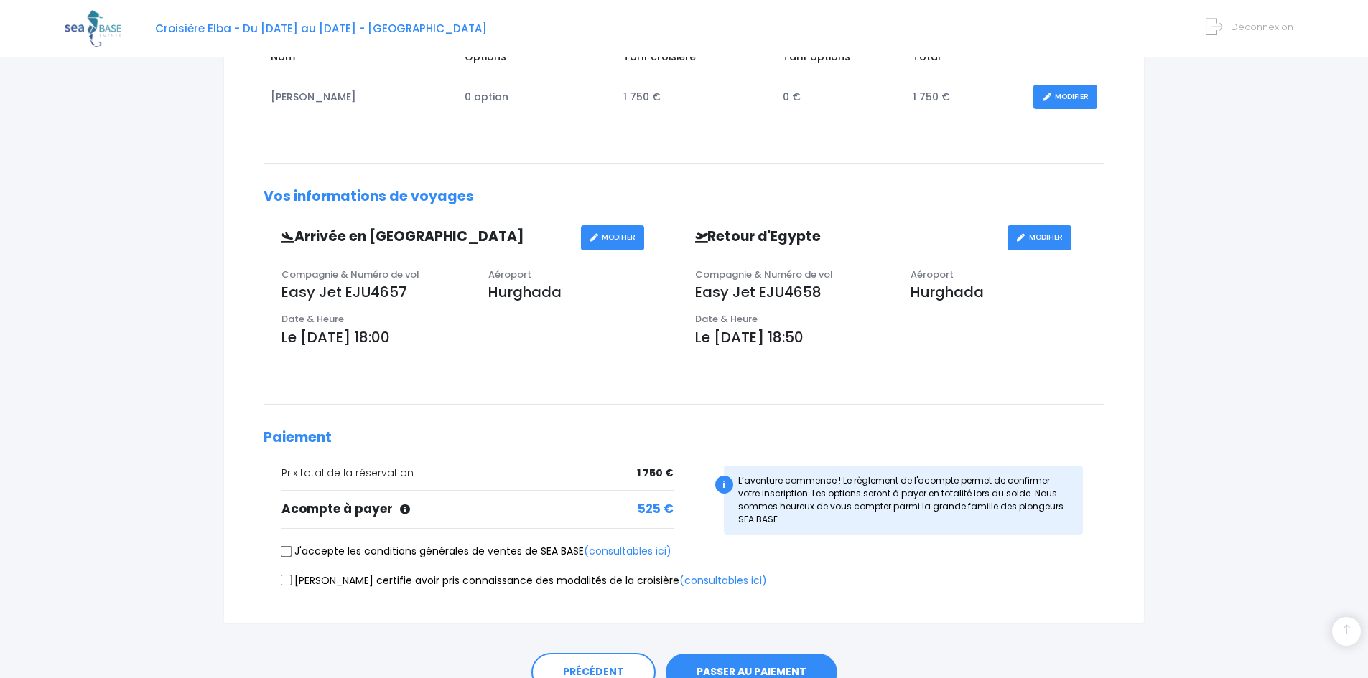
scroll to position [333, 0]
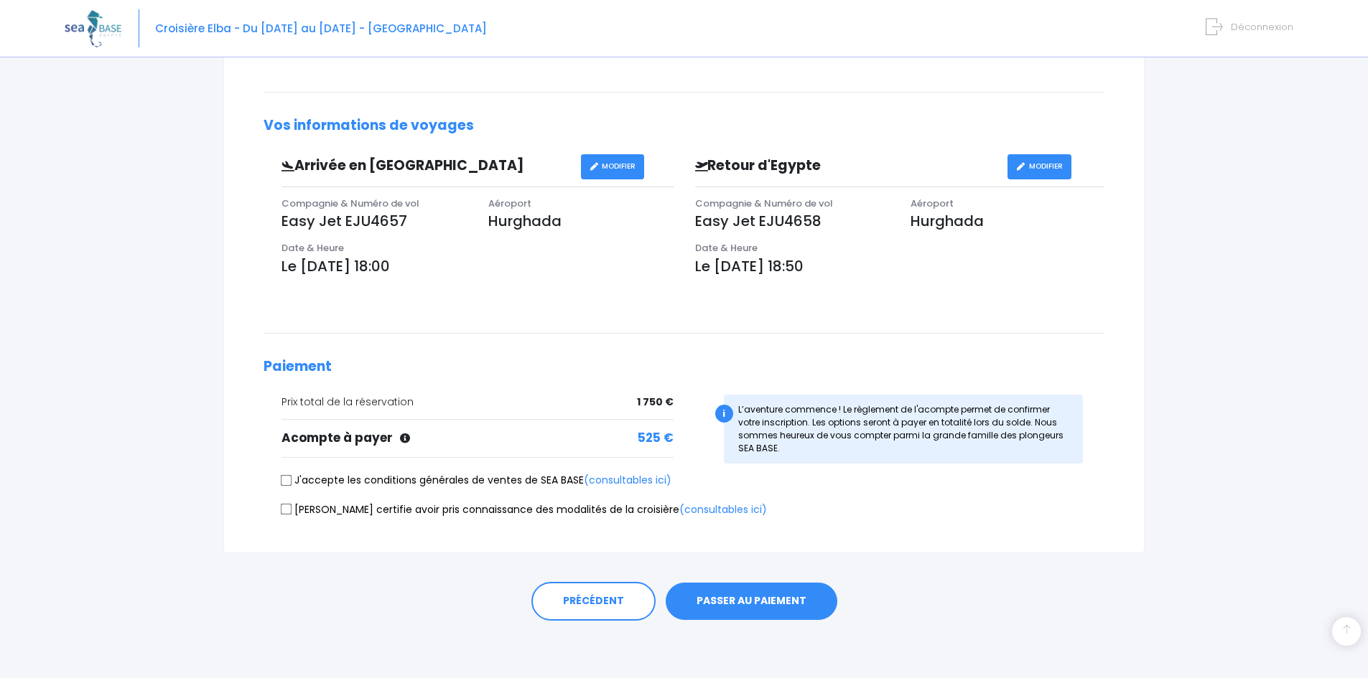
click at [284, 476] on input "J'accepte les conditions générales de ventes de SEA BASE (consultables ici)" at bounding box center [286, 480] width 11 height 11
checkbox input "true"
click at [288, 509] on input "Je certifie avoir pris connaissance des modalités de la croisière (consultables…" at bounding box center [286, 509] width 11 height 11
checkbox input "true"
click at [737, 608] on button "PASSER AU PAIEMENT" at bounding box center [752, 601] width 172 height 37
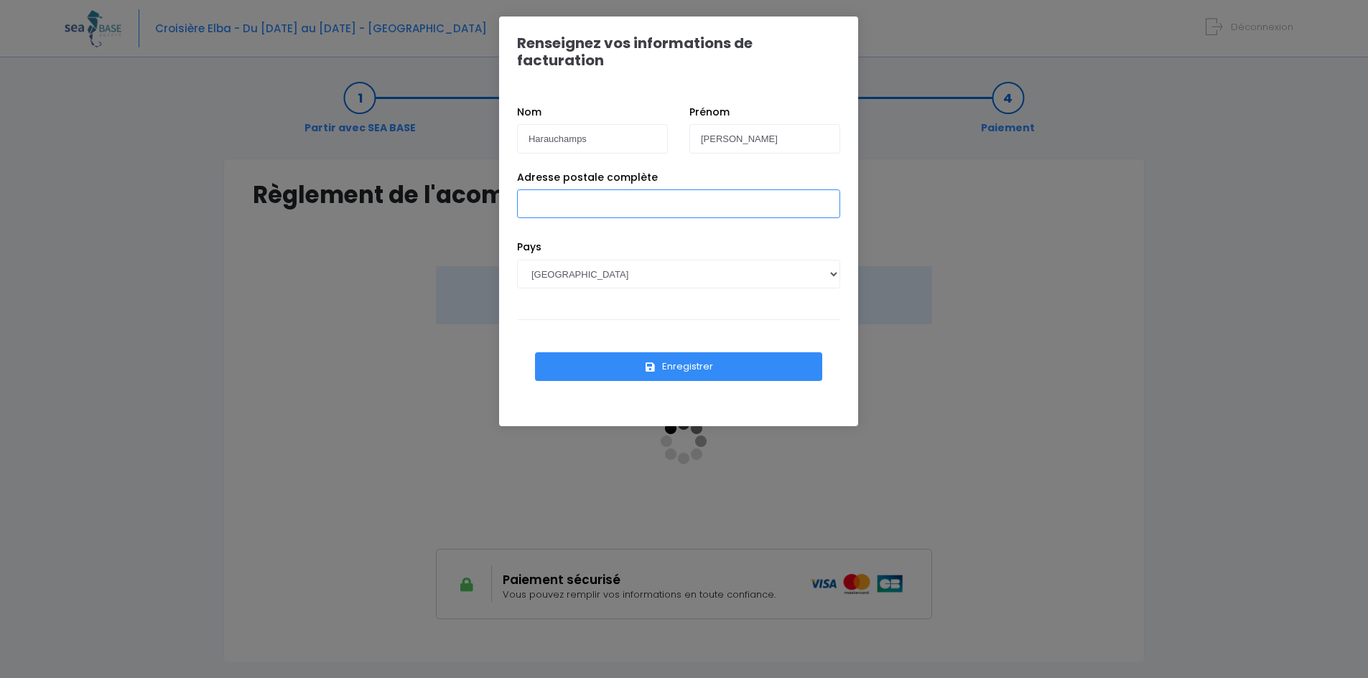
click at [584, 190] on input "Adresse postale complète" at bounding box center [678, 204] width 323 height 29
type input "[STREET_ADDRESS][PERSON_NAME]"
click at [668, 354] on button "Enregistrer" at bounding box center [678, 367] width 287 height 29
